Goal: Task Accomplishment & Management: Use online tool/utility

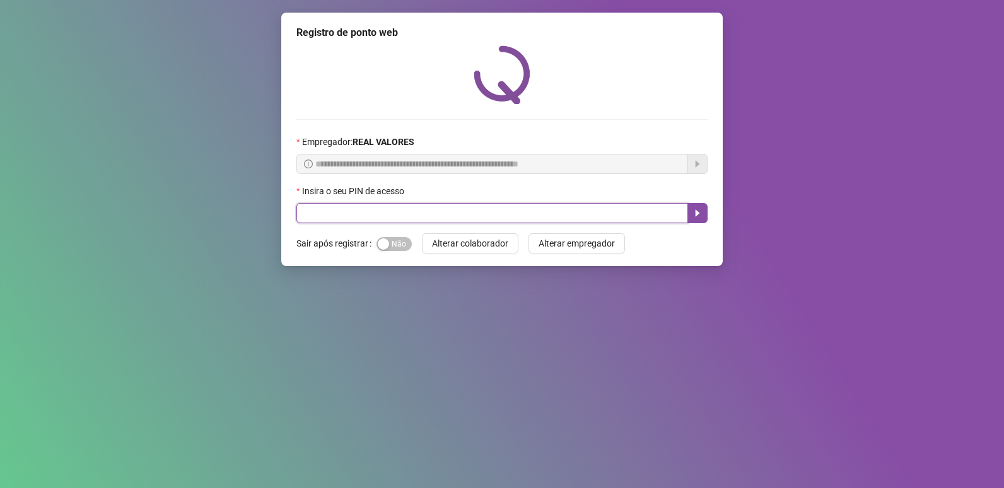
click at [375, 217] on input "text" at bounding box center [492, 213] width 392 height 20
type input "*****"
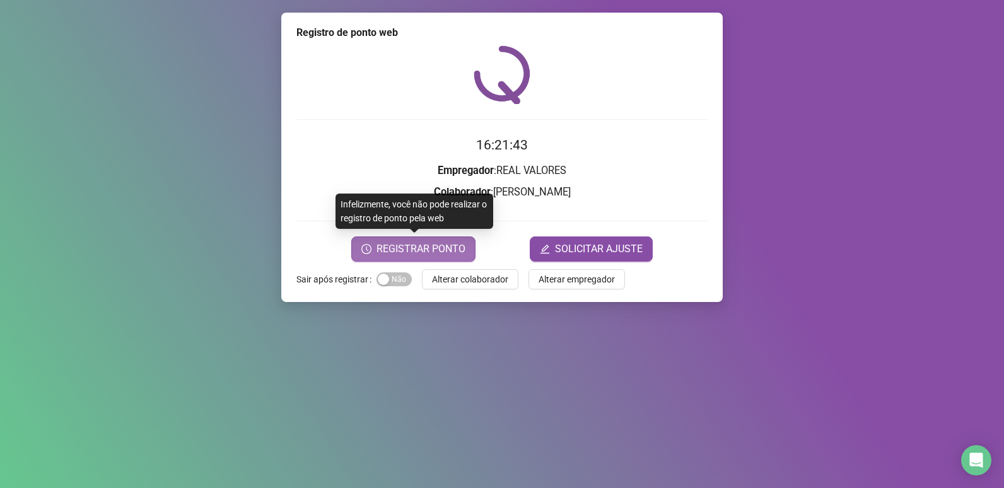
click at [411, 244] on span "REGISTRAR PONTO" at bounding box center [420, 249] width 89 height 15
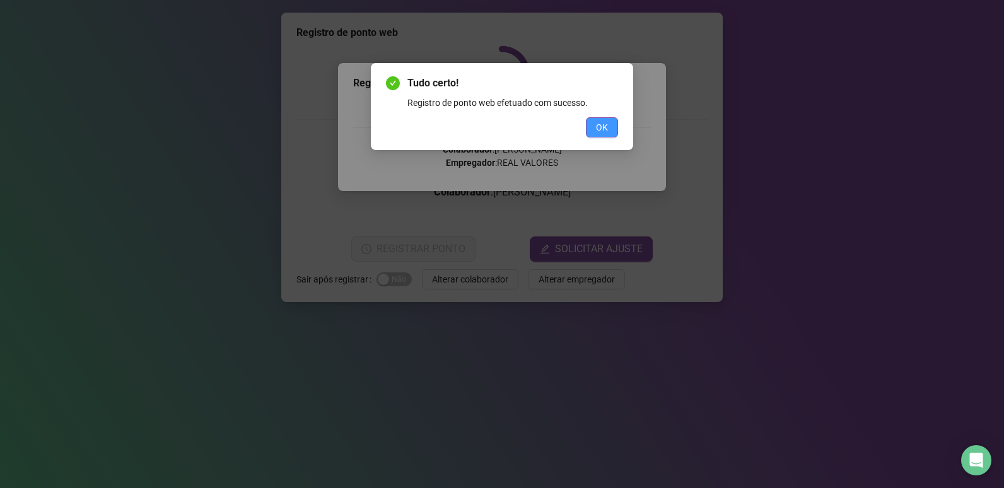
click at [612, 123] on button "OK" at bounding box center [602, 127] width 32 height 20
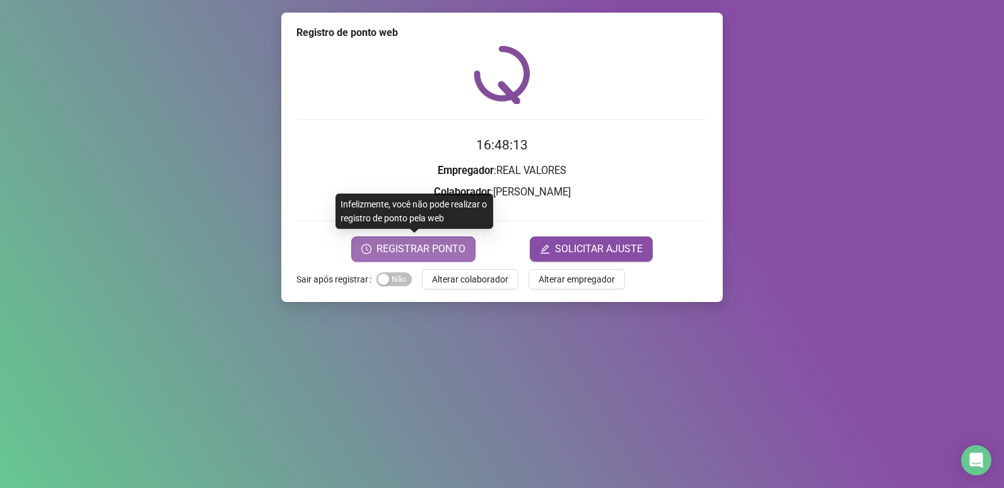
click at [404, 238] on button "REGISTRAR PONTO" at bounding box center [413, 248] width 124 height 25
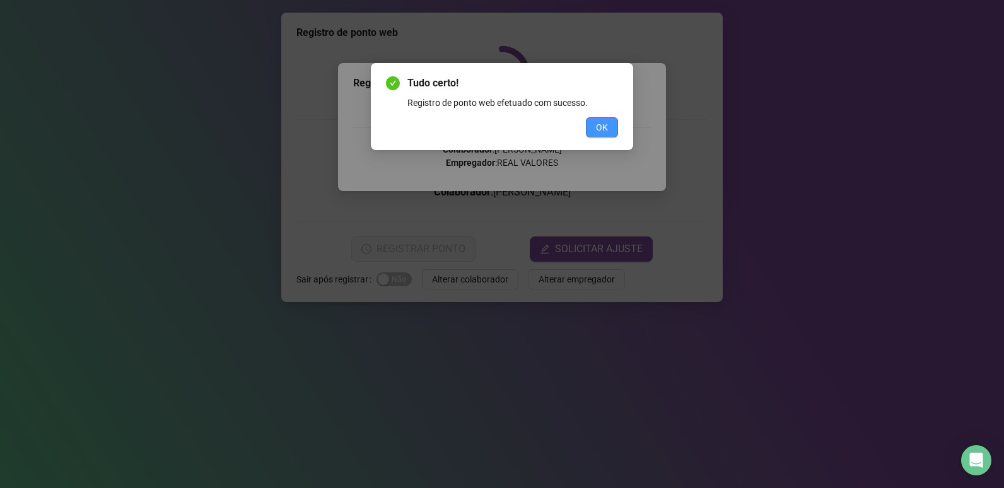
click at [610, 122] on button "OK" at bounding box center [602, 127] width 32 height 20
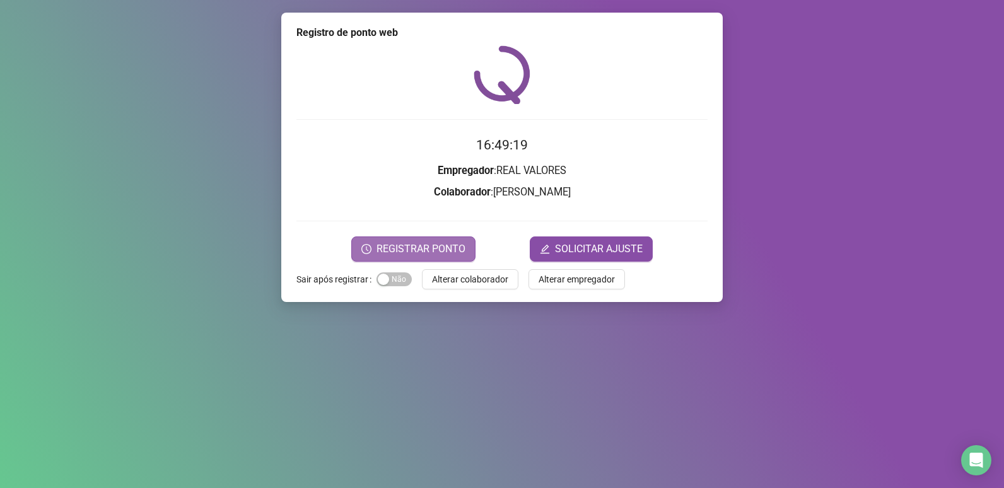
click at [452, 255] on span "REGISTRAR PONTO" at bounding box center [420, 249] width 89 height 15
